Goal: Information Seeking & Learning: Learn about a topic

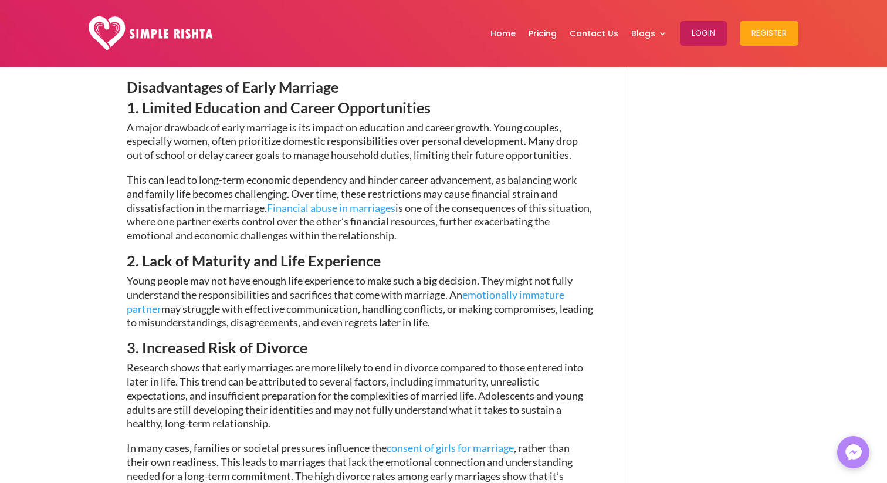
scroll to position [1122, 0]
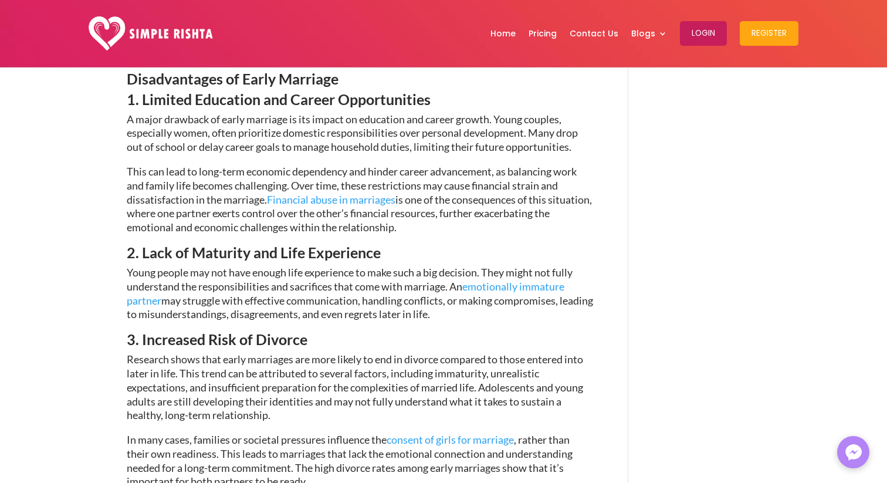
click at [411, 211] on span "is one of the consequences of this situation, where one partner exerts control …" at bounding box center [359, 213] width 465 height 41
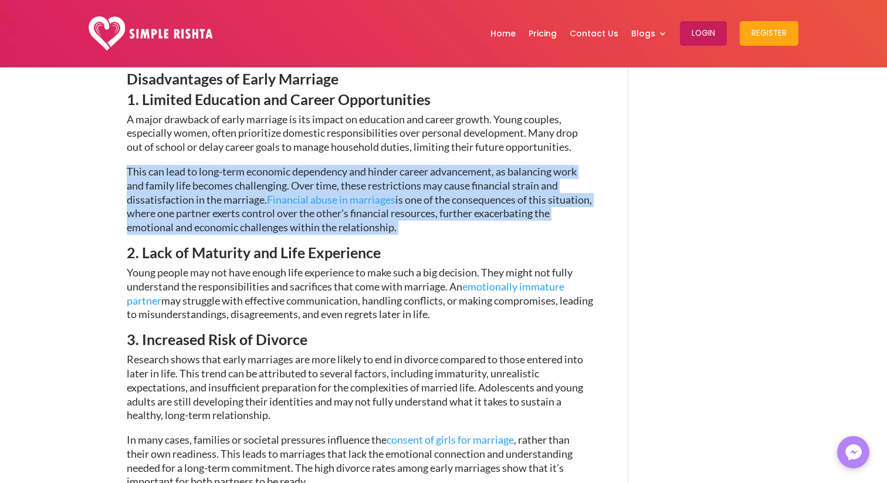
click at [441, 154] on span "A major drawback of early marriage is its impact on education and career growth…" at bounding box center [352, 133] width 451 height 41
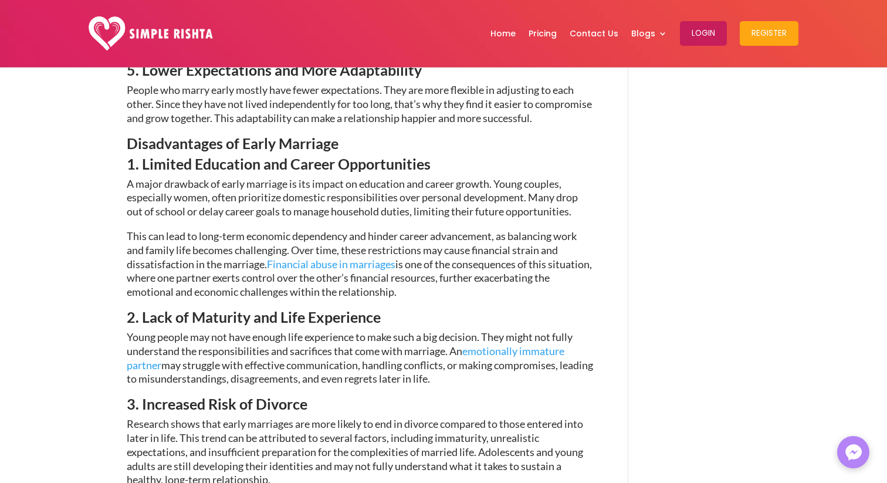
scroll to position [1066, 0]
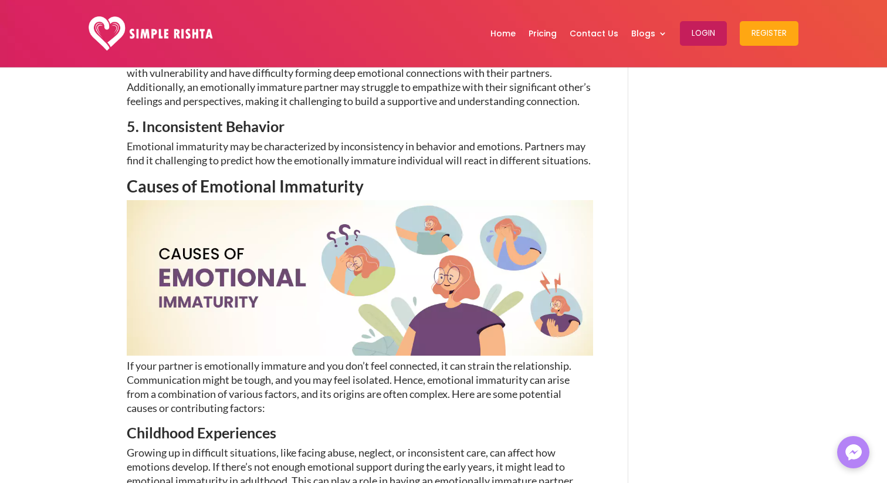
scroll to position [1053, 0]
